Goal: Transaction & Acquisition: Purchase product/service

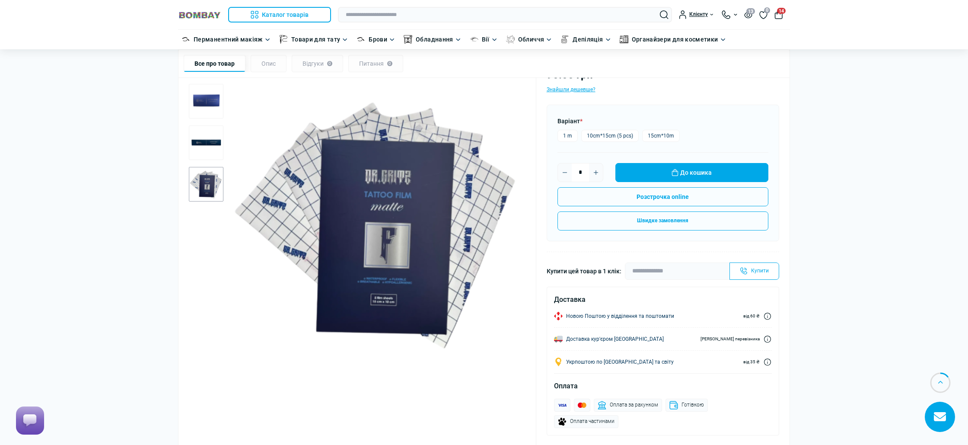
scroll to position [115, 0]
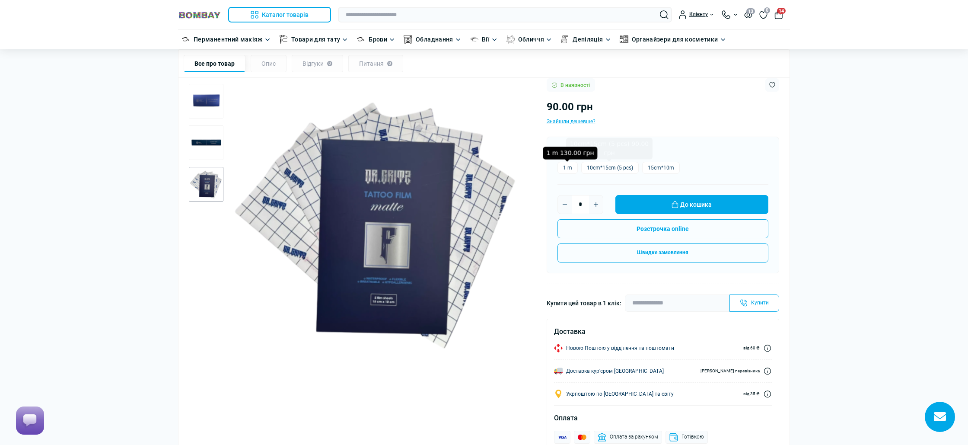
click at [571, 167] on label "1 m" at bounding box center [568, 168] width 20 height 12
click at [625, 169] on label "10cm*15cm (5 pcs)" at bounding box center [609, 168] width 57 height 12
click at [565, 170] on label "1 m" at bounding box center [568, 168] width 20 height 12
click at [688, 204] on button "До кошика" at bounding box center [692, 204] width 153 height 19
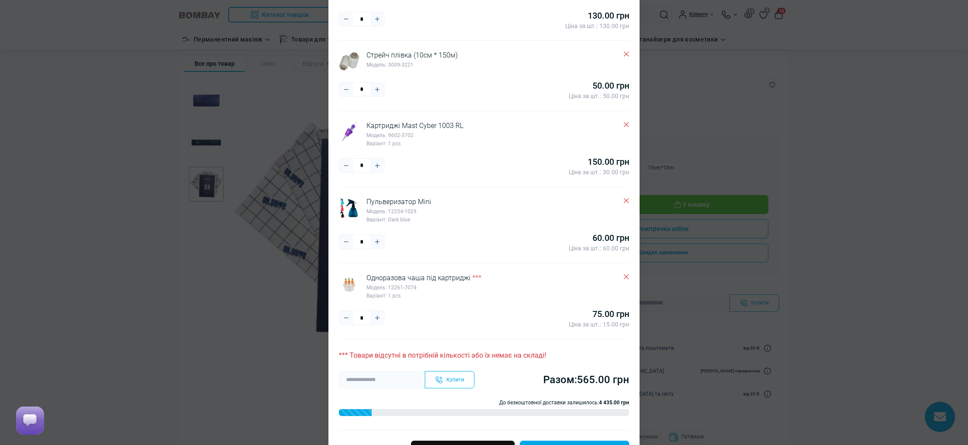
scroll to position [199, 0]
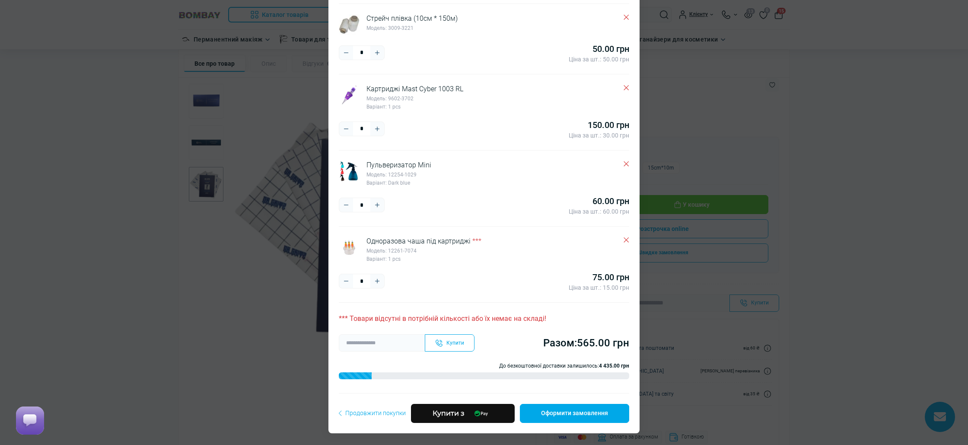
click at [365, 416] on span "Продовжити покупки" at bounding box center [372, 413] width 67 height 10
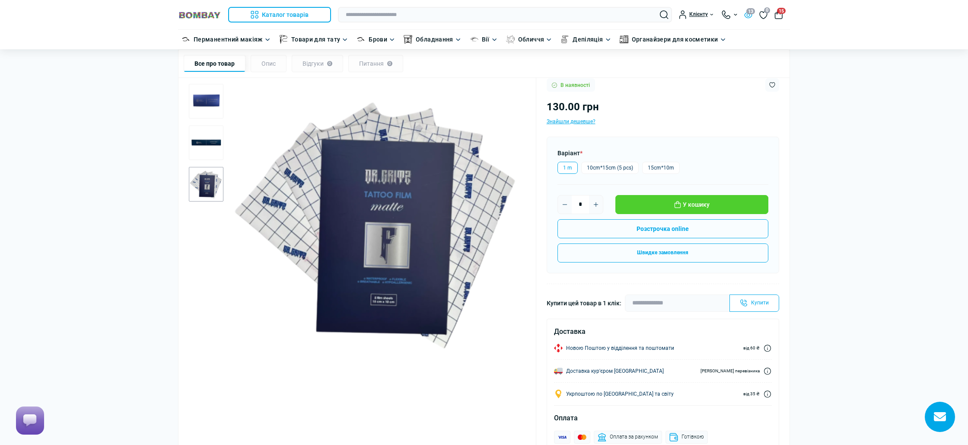
click at [747, 15] on button "13" at bounding box center [748, 14] width 8 height 7
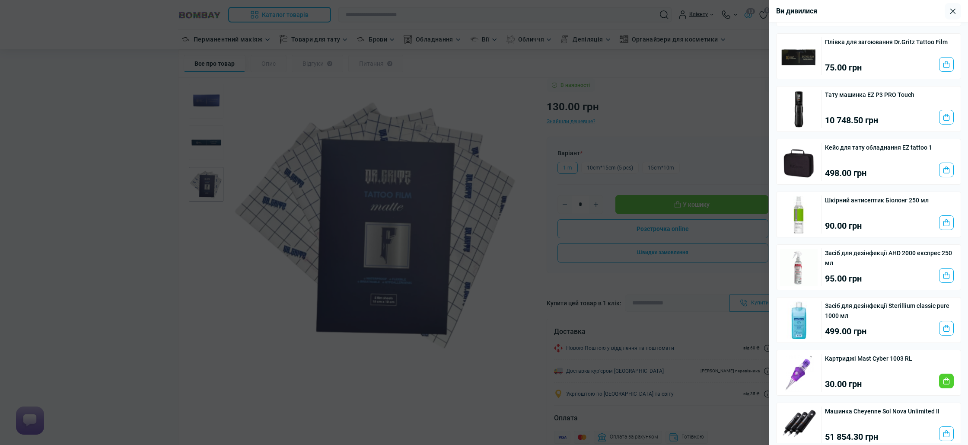
scroll to position [272, 0]
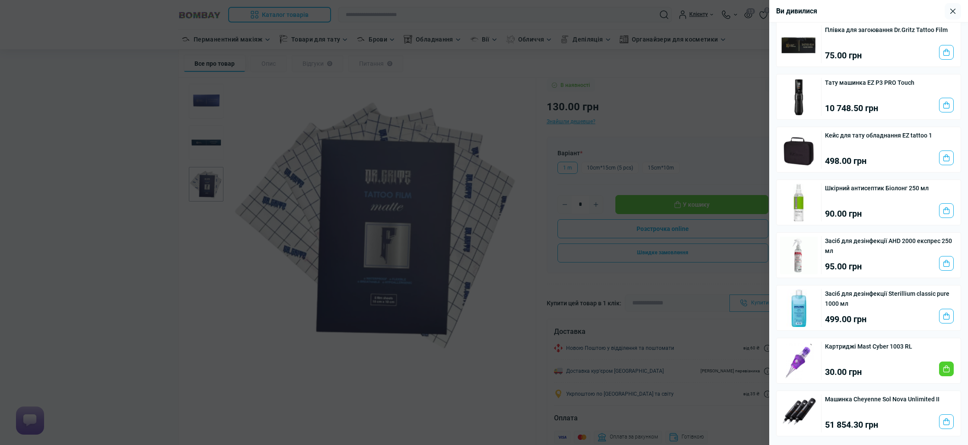
click at [667, 70] on div at bounding box center [484, 222] width 968 height 445
